Goal: Contribute content

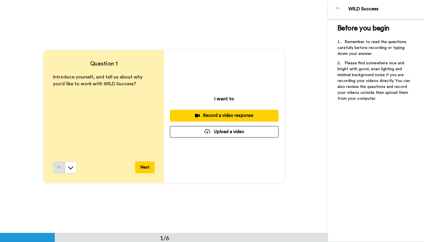
click at [212, 131] on button "Upload a video" at bounding box center [224, 131] width 109 height 11
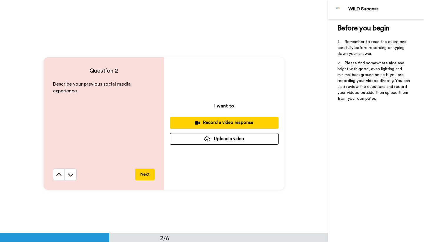
scroll to position [227, 0]
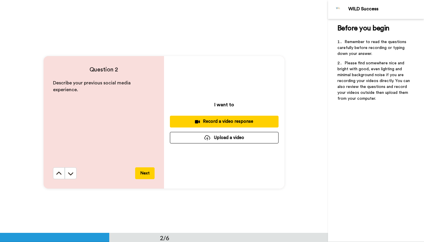
click at [242, 135] on button "Upload a video" at bounding box center [224, 137] width 109 height 11
click at [207, 140] on div at bounding box center [208, 137] width 6 height 5
click at [224, 135] on button "Upload a video" at bounding box center [224, 137] width 109 height 11
click at [244, 141] on button "Upload a video" at bounding box center [224, 137] width 109 height 11
click at [232, 139] on button "Upload a video" at bounding box center [224, 137] width 109 height 11
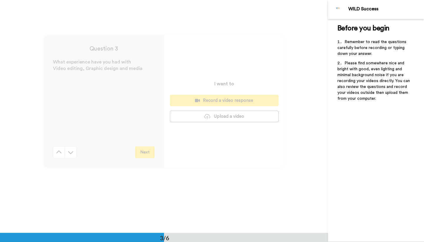
scroll to position [474, 0]
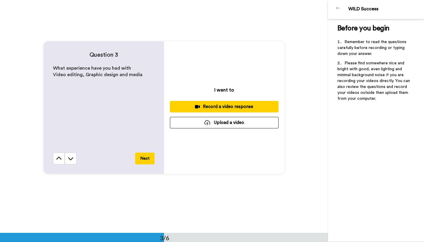
click at [239, 124] on button "Upload a video" at bounding box center [224, 122] width 109 height 11
click at [189, 120] on button "Upload a video" at bounding box center [224, 122] width 109 height 11
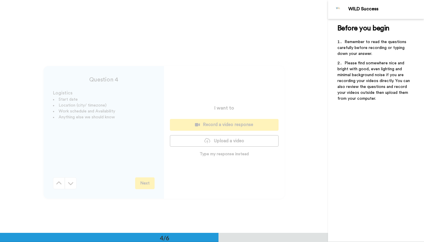
scroll to position [695, 0]
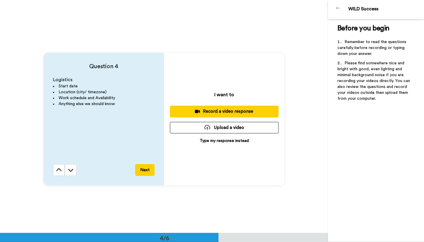
click at [230, 128] on button "Upload a video" at bounding box center [224, 127] width 109 height 11
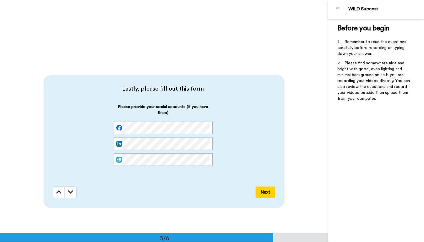
scroll to position [908, 0]
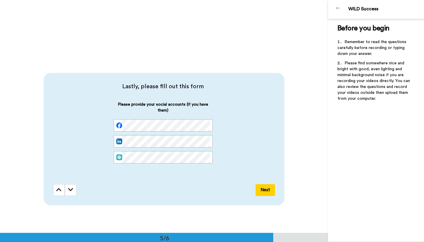
click at [266, 189] on button "Next" at bounding box center [265, 190] width 19 height 12
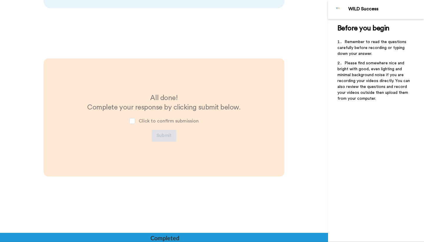
scroll to position [1106, 0]
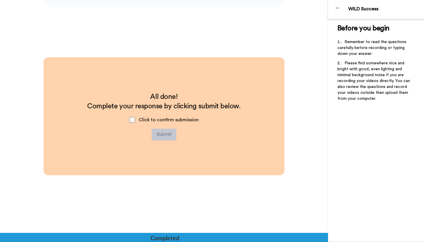
click at [134, 119] on span at bounding box center [132, 120] width 6 height 6
click at [163, 134] on button "Submit" at bounding box center [164, 134] width 25 height 12
